Goal: Transaction & Acquisition: Purchase product/service

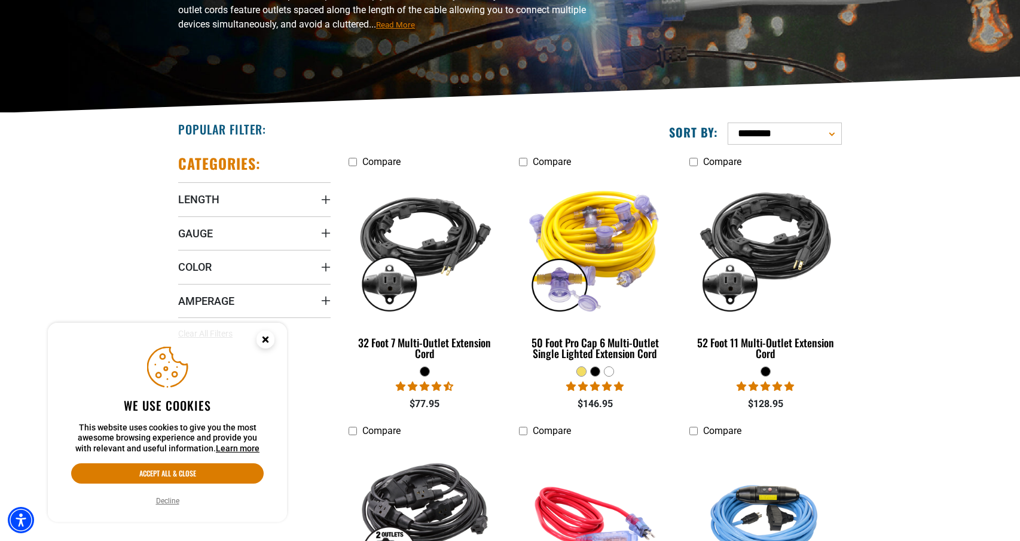
scroll to position [192, 0]
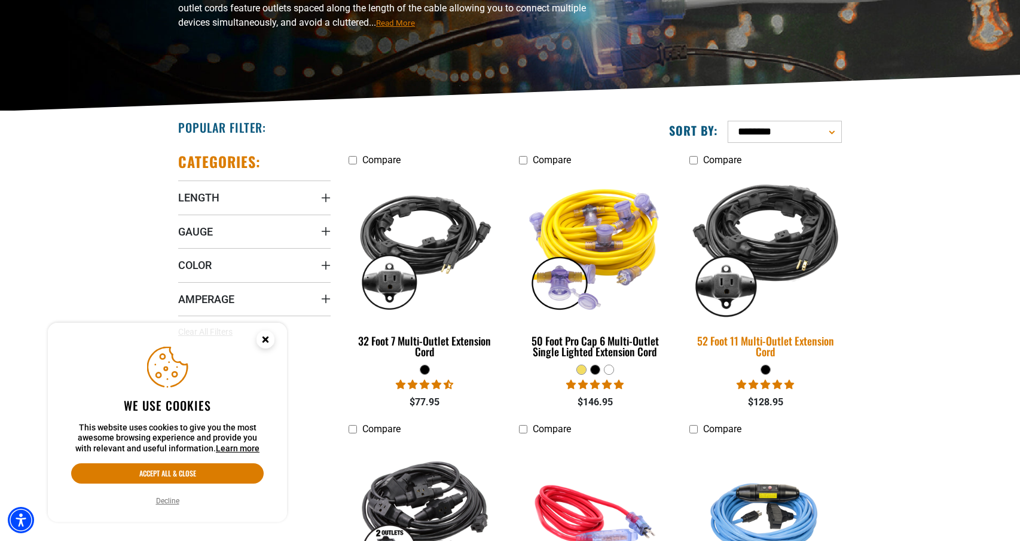
click at [769, 254] on img at bounding box center [764, 246] width 167 height 153
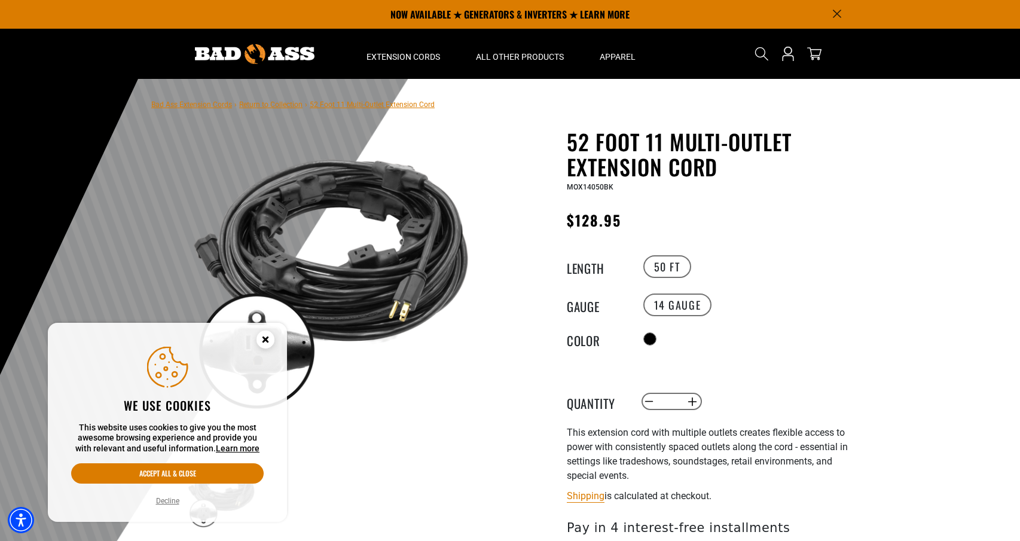
click at [928, 325] on div at bounding box center [510, 372] width 1020 height 586
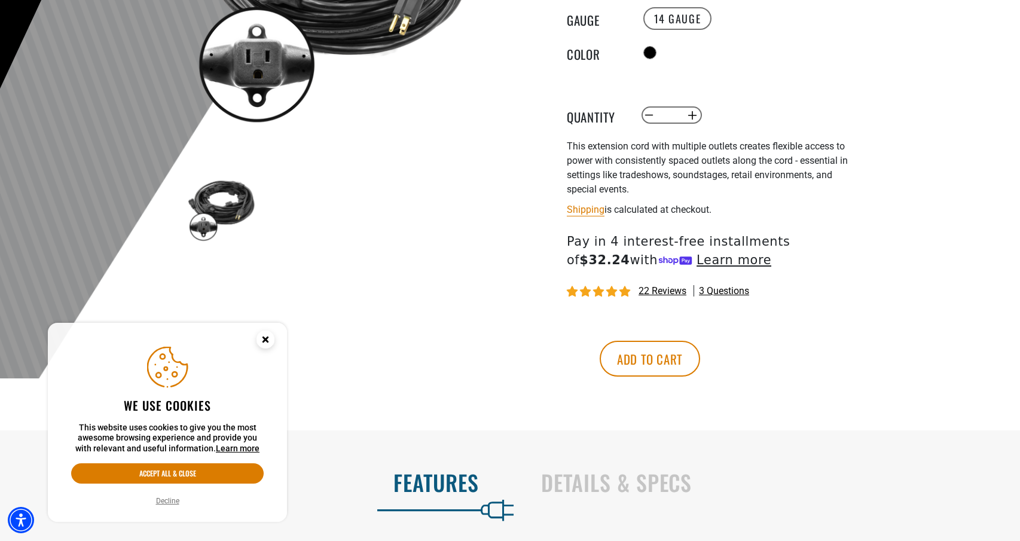
scroll to position [287, 0]
click at [265, 340] on g "Close this option" at bounding box center [265, 339] width 4 height 4
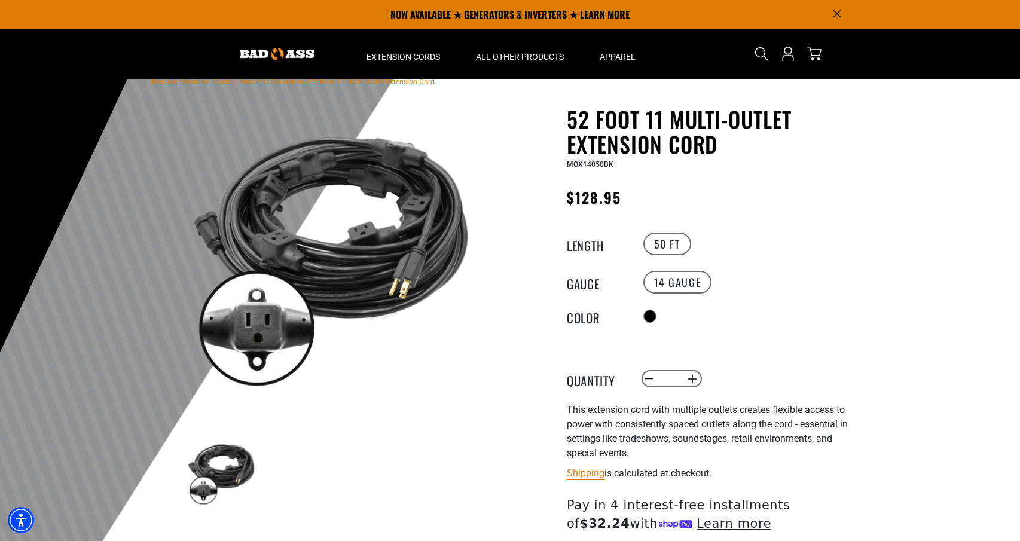
scroll to position [0, 0]
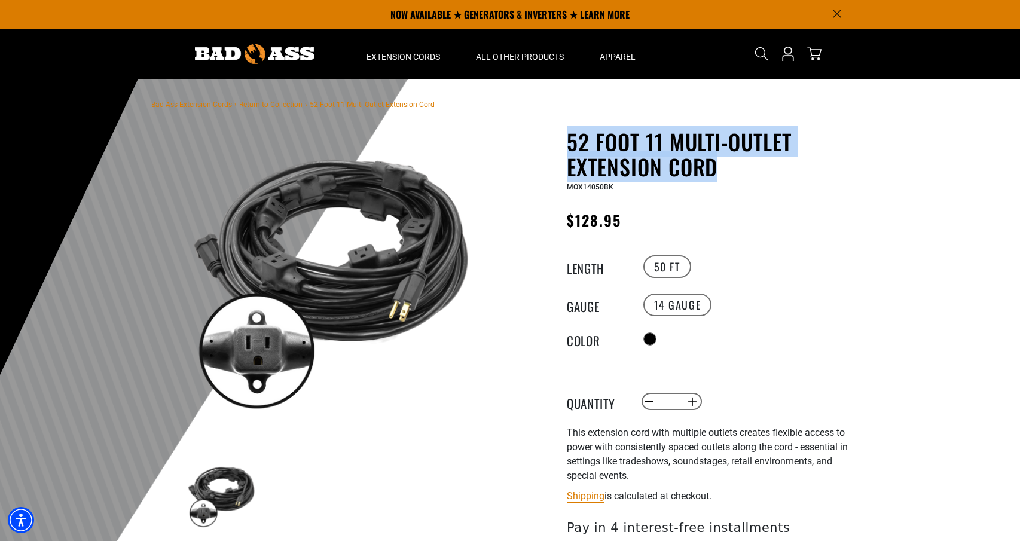
drag, startPoint x: 720, startPoint y: 174, endPoint x: 549, endPoint y: 150, distance: 172.6
click at [549, 150] on div "52 Foot 11 Multi-Outlet Extension Cord 52 Foot 11 Multi-Outlet Extension Cord M…" at bounding box center [689, 423] width 341 height 588
copy h1 "52 Foot 11 Multi-Outlet Extension Cord"
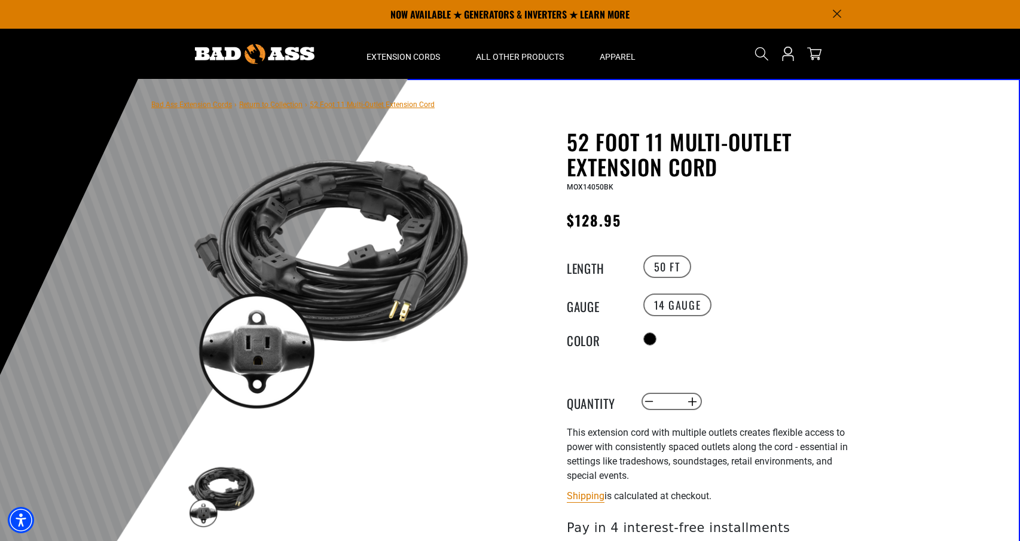
click at [725, 208] on div "Regular price $128.95 Regular price Sale price 128.95 Unit price / per Sale Sol…" at bounding box center [713, 223] width 293 height 30
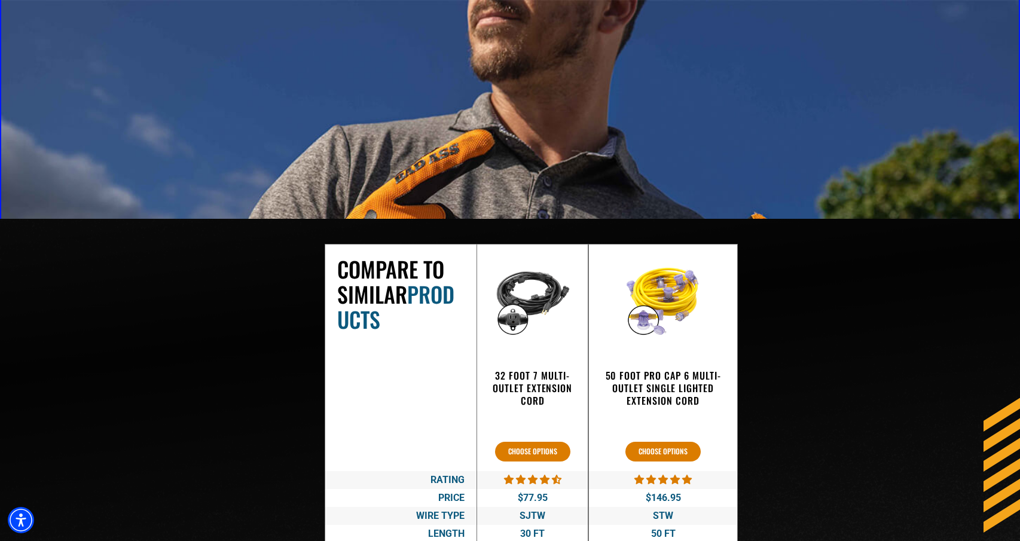
scroll to position [1698, 0]
